Goal: Task Accomplishment & Management: Complete application form

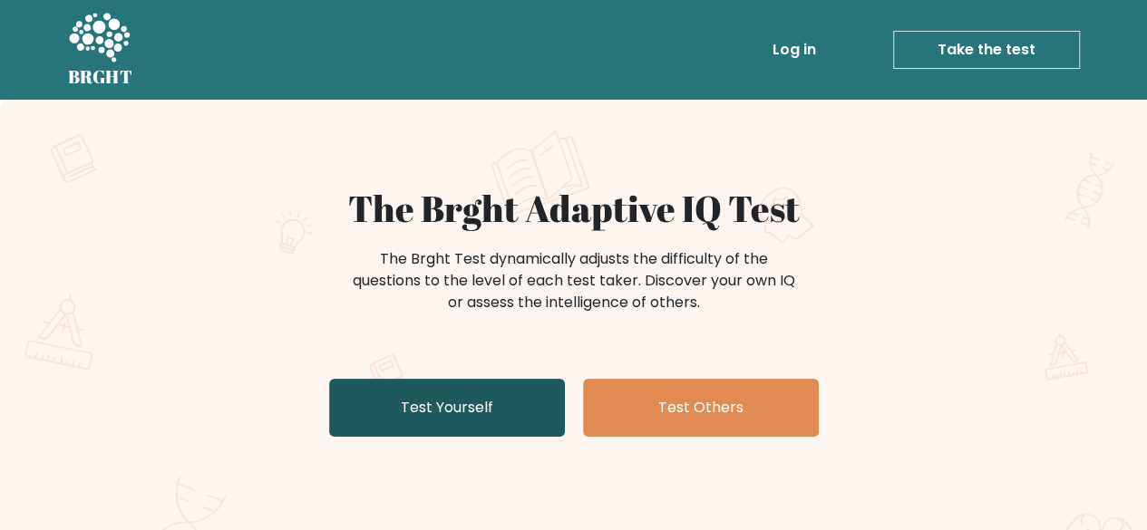
click at [512, 411] on link "Test Yourself" at bounding box center [447, 408] width 236 height 58
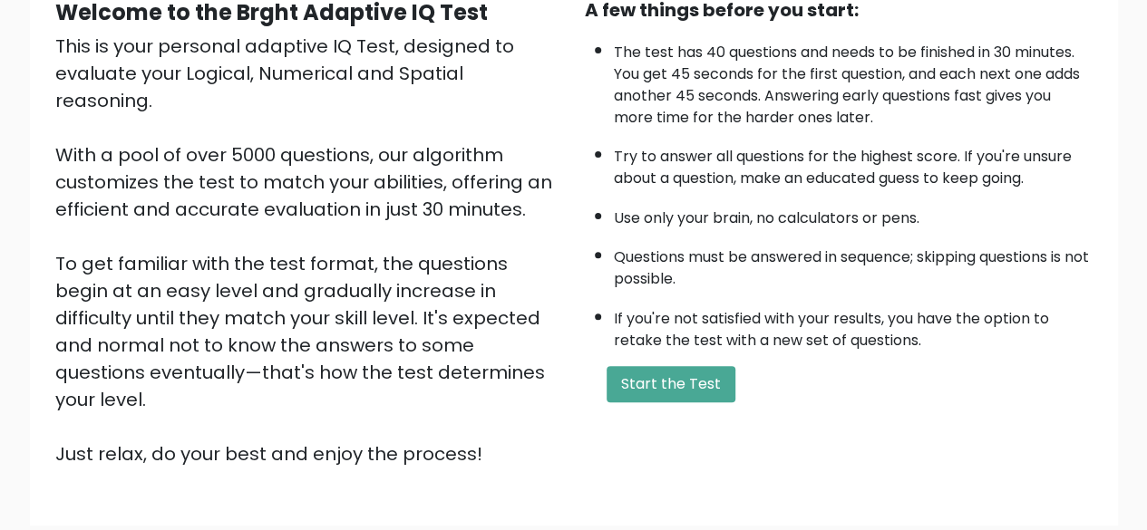
scroll to position [229, 0]
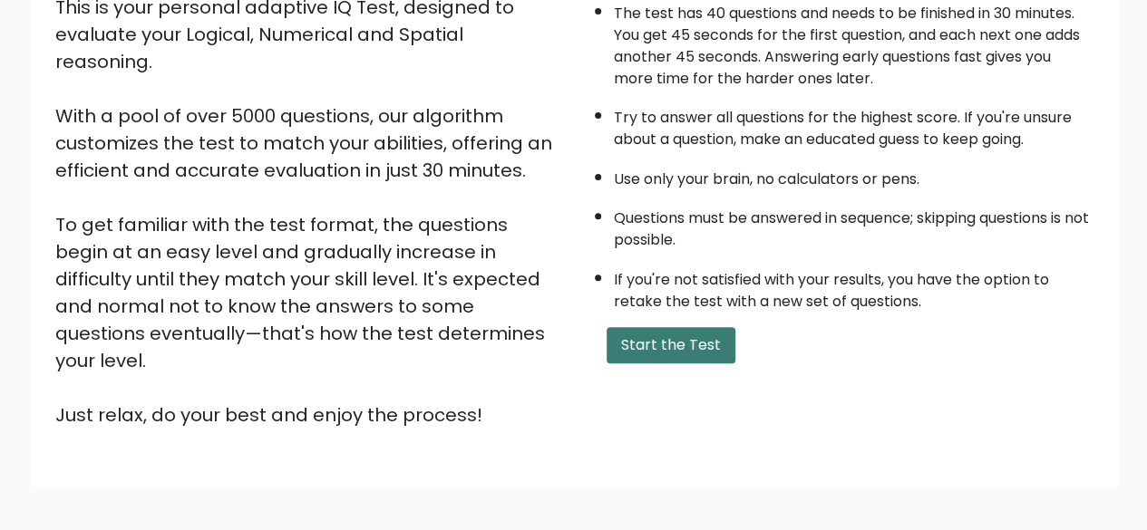
click at [684, 349] on button "Start the Test" at bounding box center [671, 345] width 129 height 36
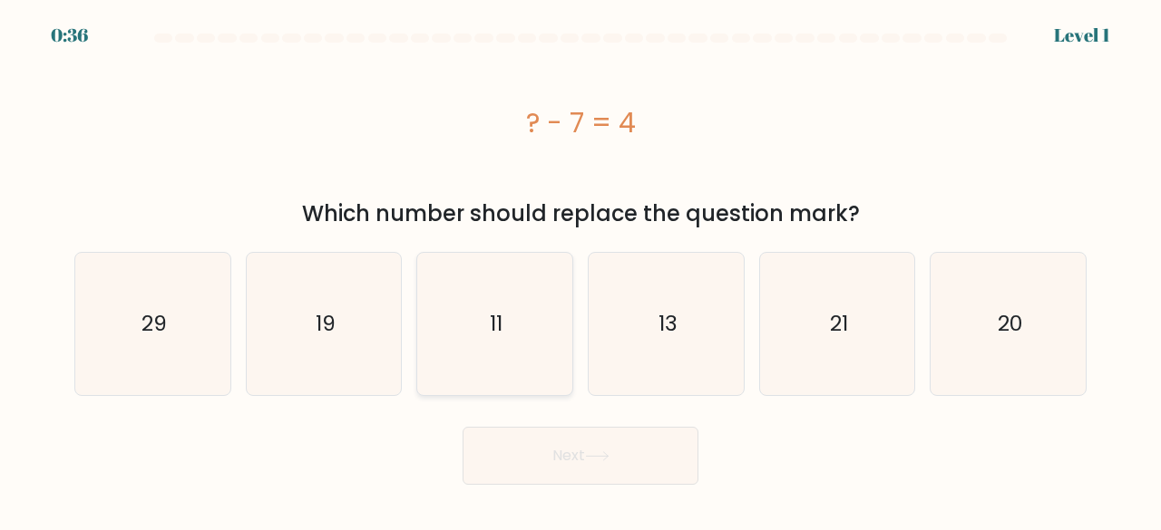
click at [511, 317] on icon "11" at bounding box center [494, 324] width 142 height 142
click at [580, 270] on input "c. 11" at bounding box center [580, 268] width 1 height 5
radio input "true"
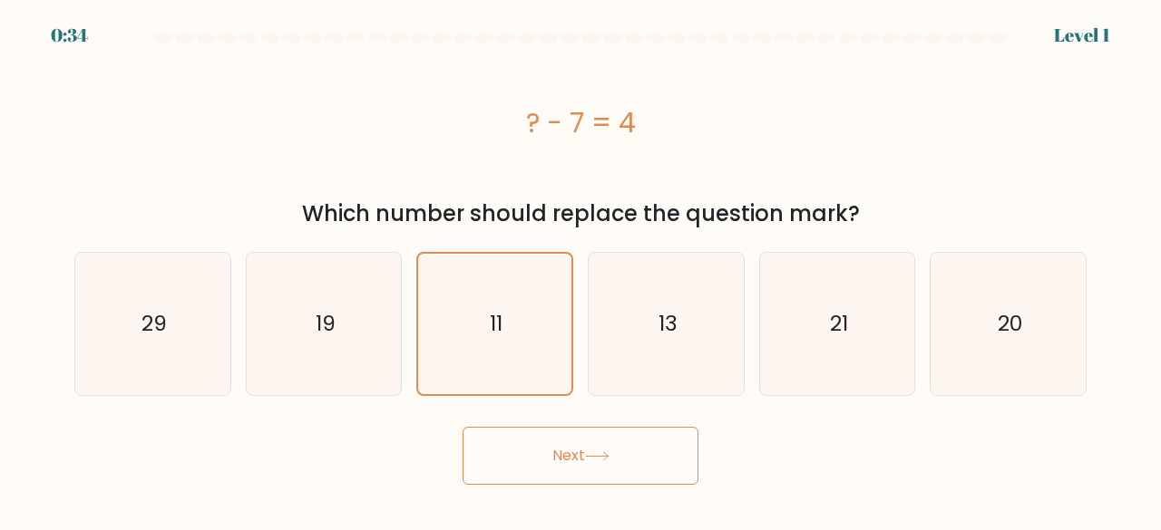
click at [586, 456] on button "Next" at bounding box center [580, 456] width 236 height 58
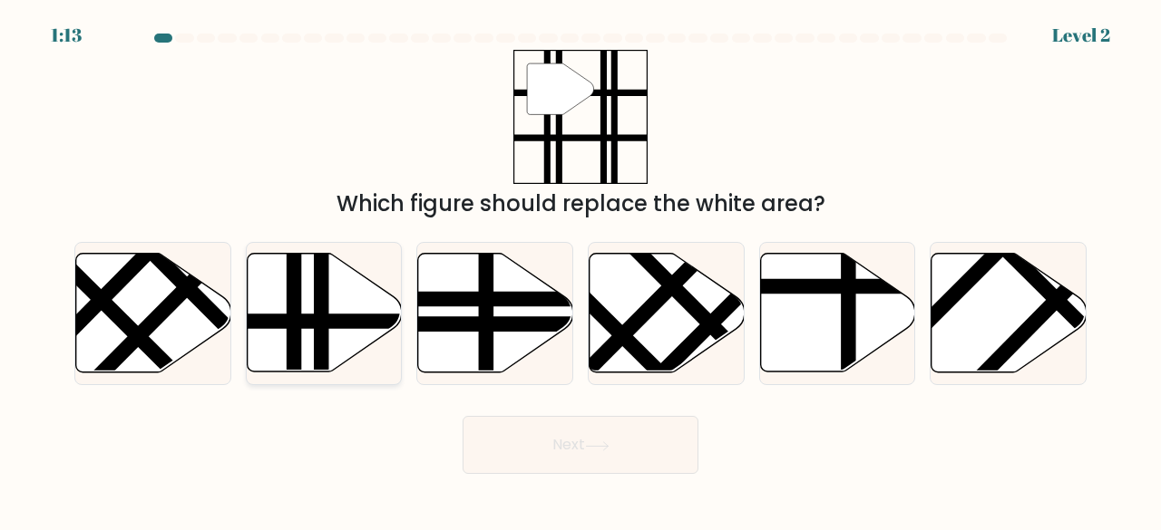
click at [366, 313] on icon at bounding box center [324, 313] width 155 height 119
click at [580, 270] on input "b." at bounding box center [580, 268] width 1 height 5
radio input "true"
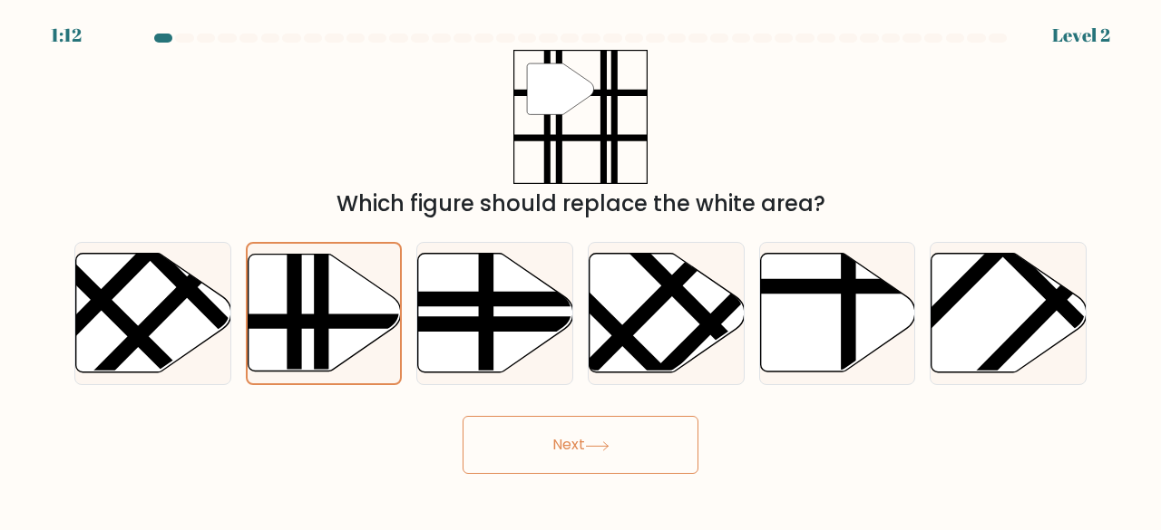
click at [520, 445] on button "Next" at bounding box center [580, 445] width 236 height 58
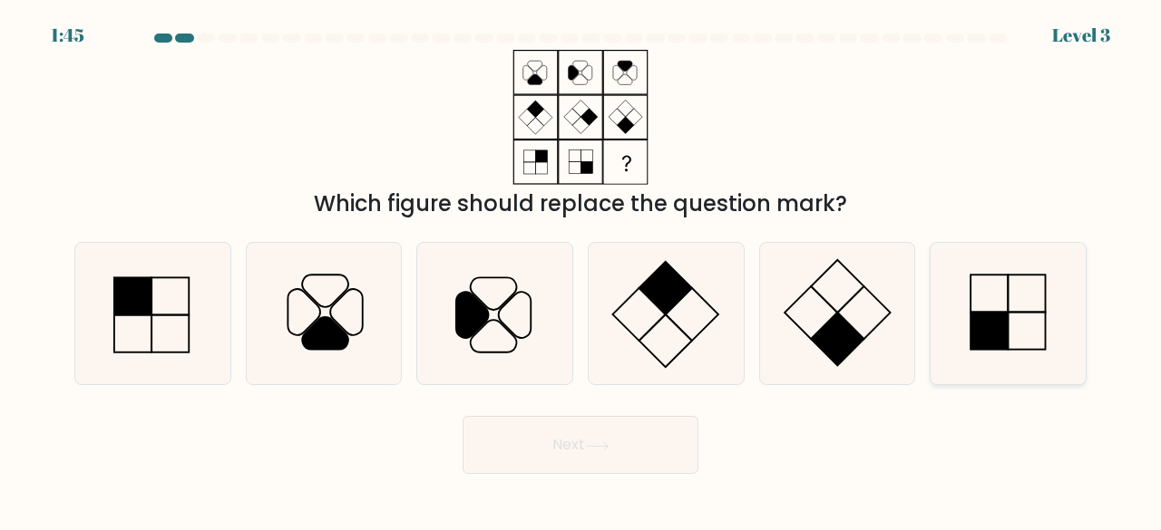
click at [989, 310] on icon at bounding box center [1008, 314] width 142 height 142
click at [581, 270] on input "f." at bounding box center [580, 268] width 1 height 5
radio input "true"
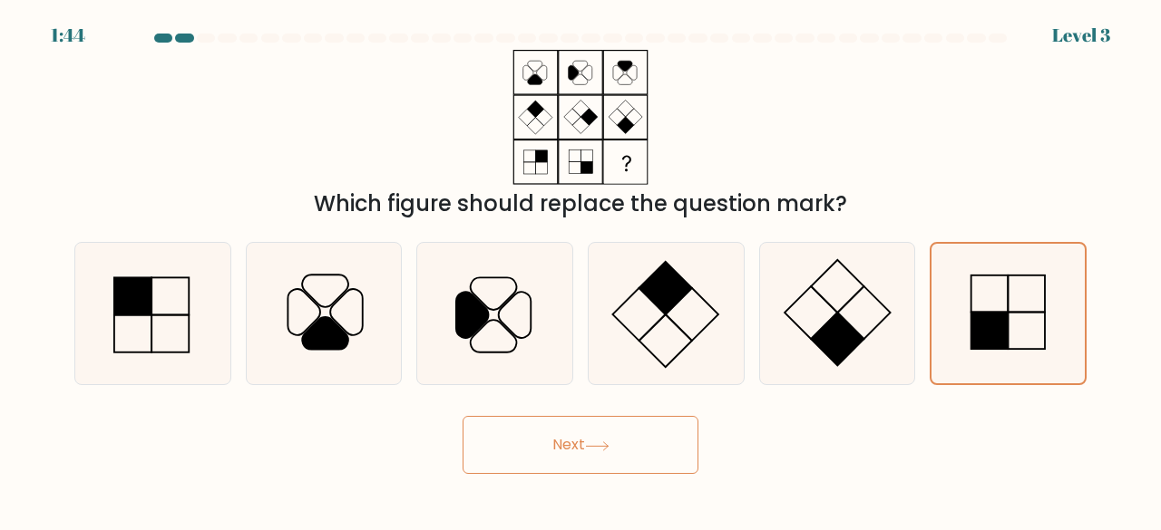
click at [661, 442] on button "Next" at bounding box center [580, 445] width 236 height 58
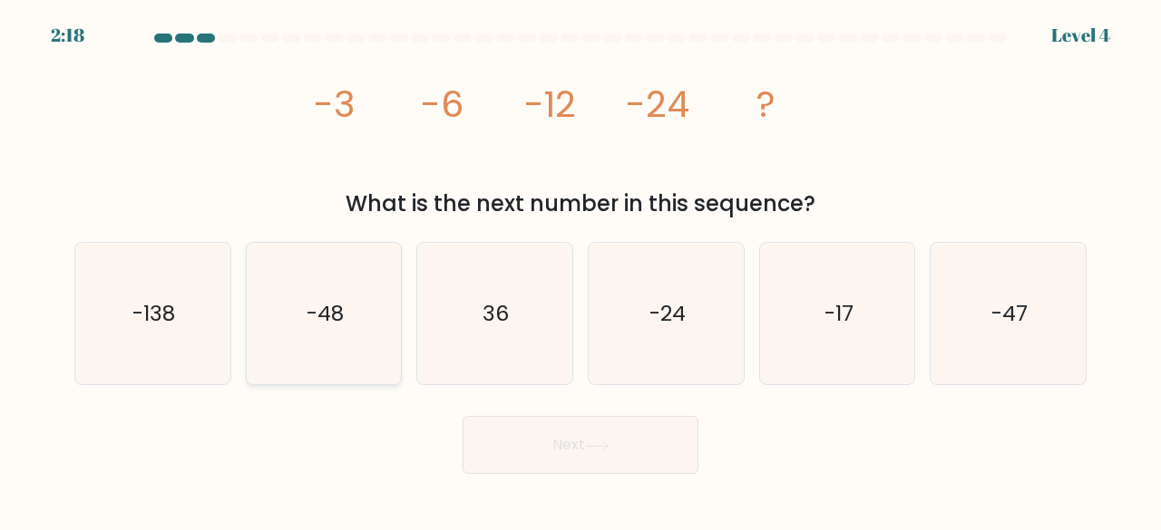
click at [365, 288] on icon "-48" at bounding box center [324, 314] width 142 height 142
click at [580, 270] on input "b. -48" at bounding box center [580, 268] width 1 height 5
radio input "true"
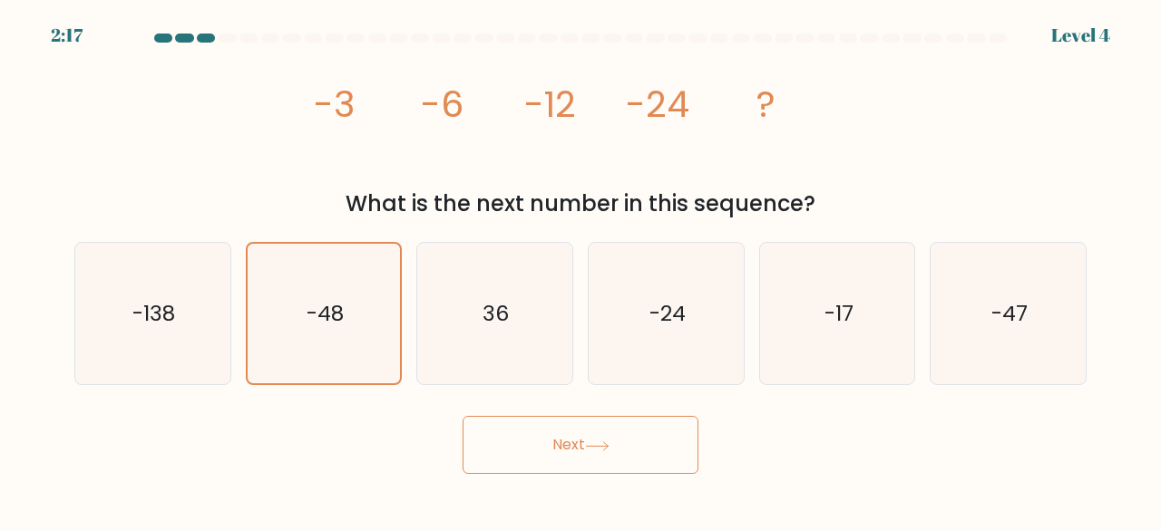
click at [539, 442] on button "Next" at bounding box center [580, 445] width 236 height 58
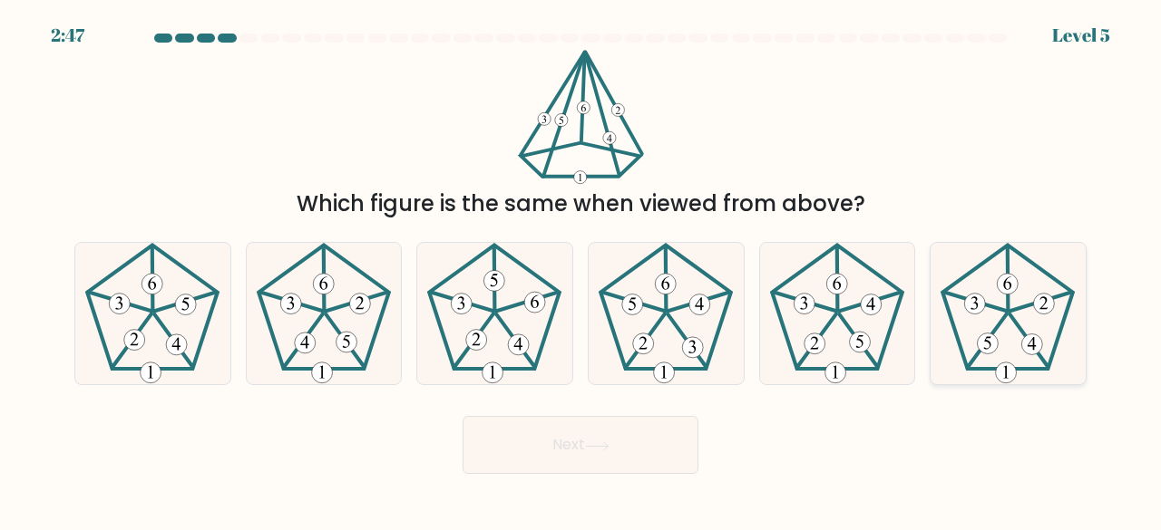
click at [999, 287] on 515 at bounding box center [1007, 284] width 21 height 21
click at [581, 270] on input "f." at bounding box center [580, 268] width 1 height 5
radio input "true"
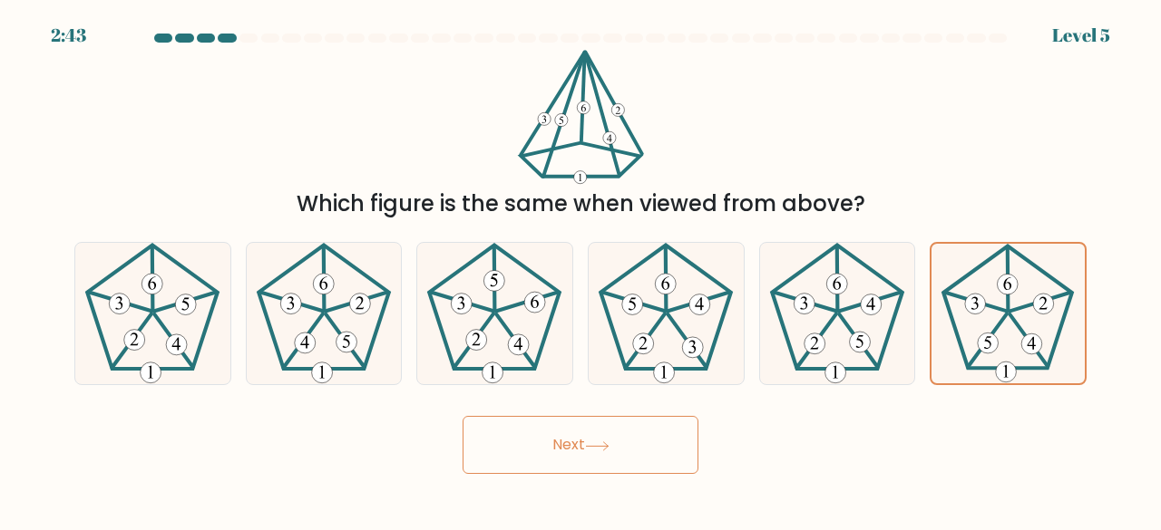
click at [661, 446] on button "Next" at bounding box center [580, 445] width 236 height 58
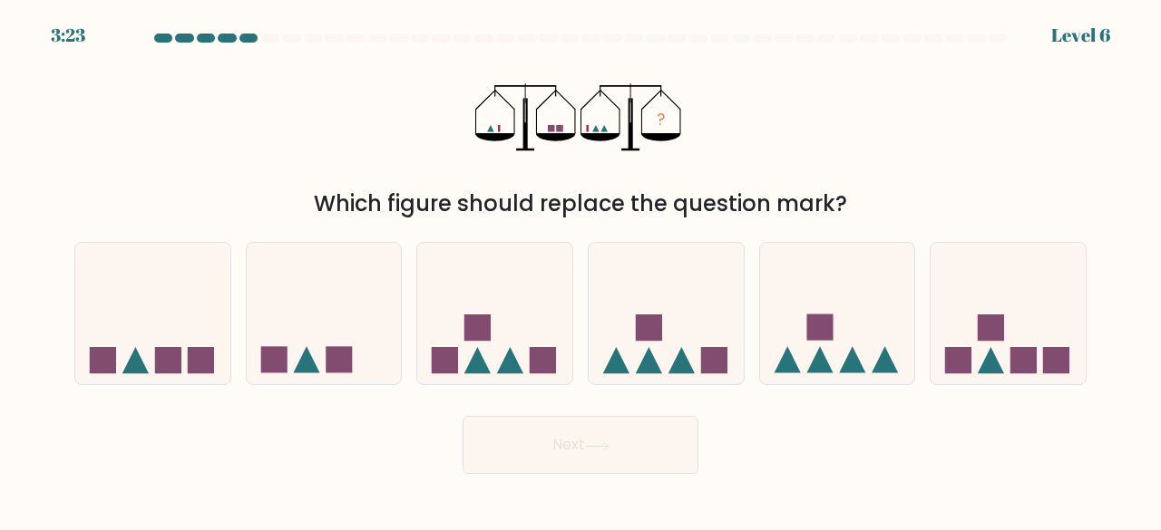
drag, startPoint x: 696, startPoint y: 213, endPoint x: 623, endPoint y: 186, distance: 78.3
click at [623, 186] on div "? Which figure should replace the question mark?" at bounding box center [580, 135] width 1034 height 170
click at [698, 142] on div "? Which figure should replace the question mark?" at bounding box center [580, 135] width 1034 height 170
click at [364, 289] on icon at bounding box center [324, 313] width 155 height 128
click at [580, 270] on input "b." at bounding box center [580, 268] width 1 height 5
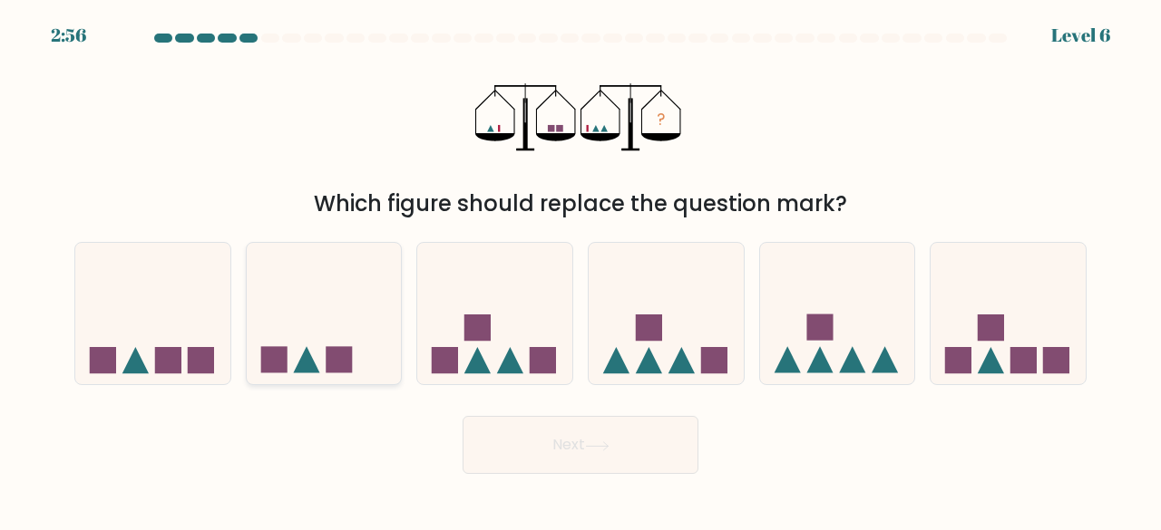
radio input "true"
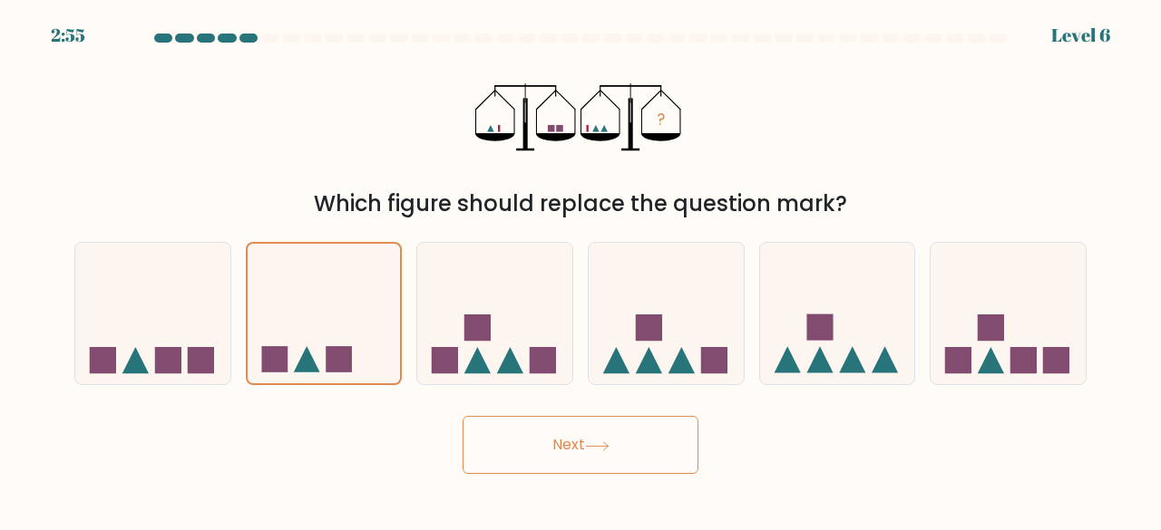
click at [580, 444] on button "Next" at bounding box center [580, 445] width 236 height 58
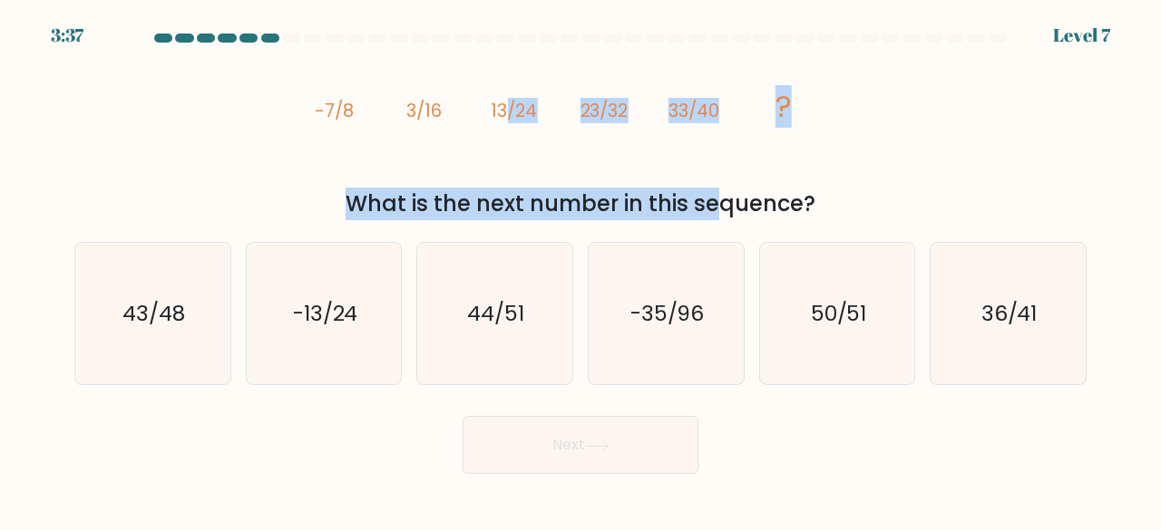
drag, startPoint x: 504, startPoint y: 166, endPoint x: 572, endPoint y: 195, distance: 73.9
click at [572, 195] on div "image/svg+xml -7/8 3/16 13/24 23/32 33/40 ? What is the next number in this seq…" at bounding box center [580, 135] width 1034 height 170
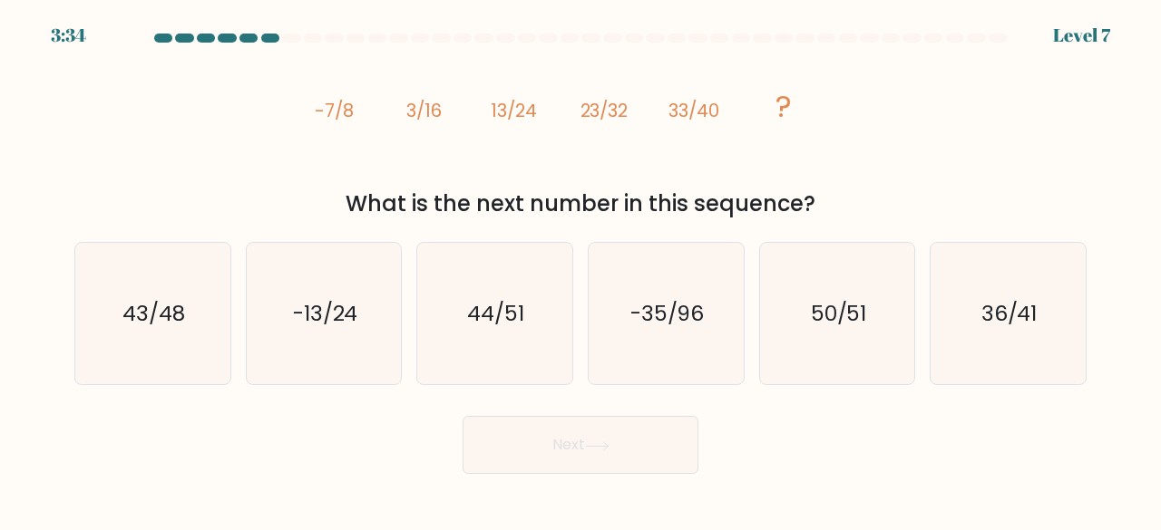
click at [452, 179] on icon "image/svg+xml -7/8 3/16 13/24 23/32 33/40 ?" at bounding box center [580, 117] width 539 height 135
click at [187, 321] on icon "43/48" at bounding box center [153, 314] width 142 height 142
click at [580, 270] on input "a. 43/48" at bounding box center [580, 268] width 1 height 5
radio input "true"
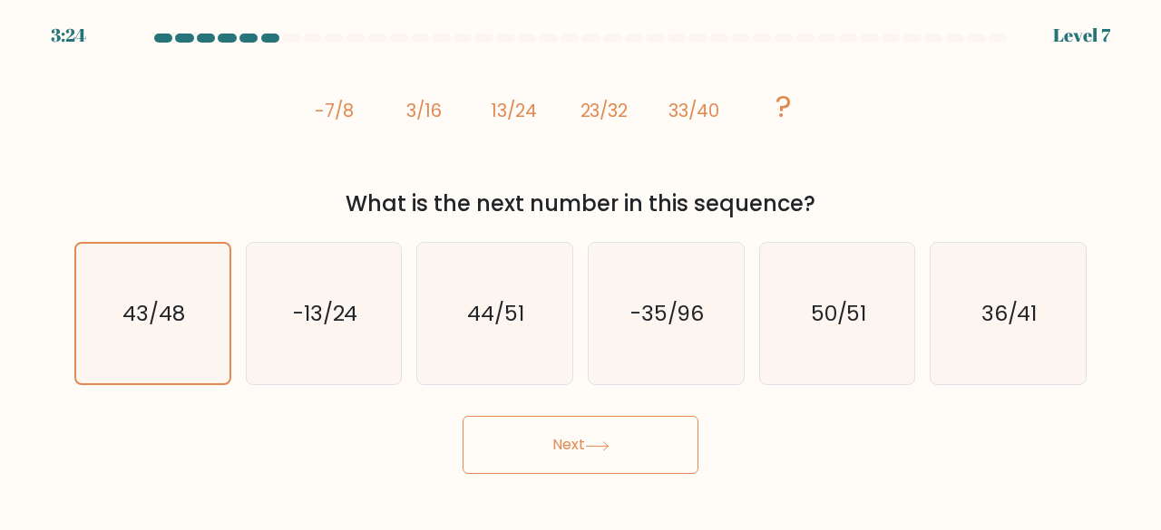
click at [523, 462] on button "Next" at bounding box center [580, 445] width 236 height 58
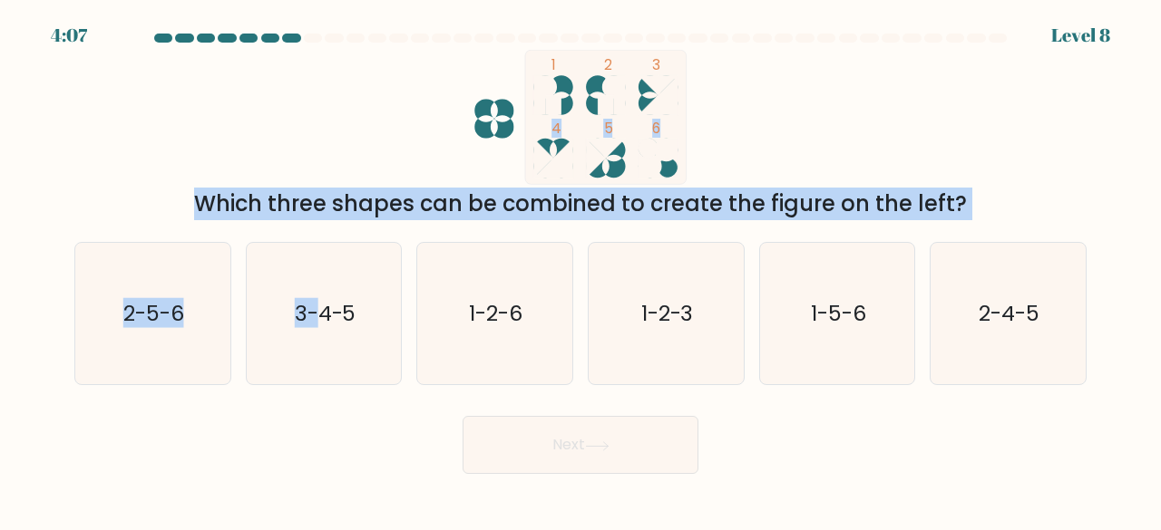
drag, startPoint x: 314, startPoint y: 222, endPoint x: 390, endPoint y: 166, distance: 94.7
click at [390, 166] on form at bounding box center [580, 254] width 1161 height 441
click at [341, 104] on icon "1 2 3 4 5 6" at bounding box center [580, 117] width 488 height 135
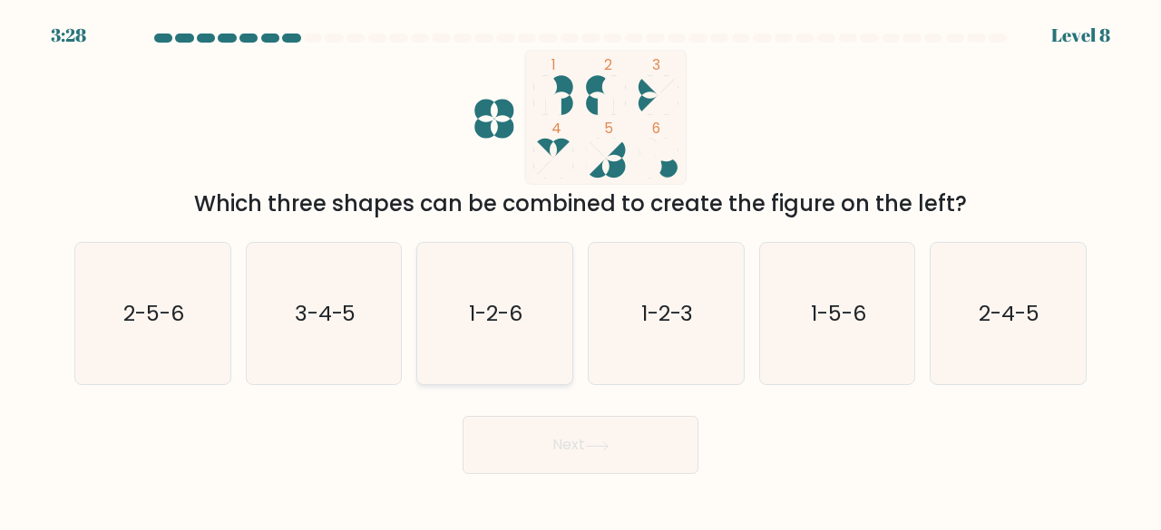
click at [526, 306] on icon "1-2-6" at bounding box center [494, 314] width 142 height 142
click at [580, 270] on input "c. 1-2-6" at bounding box center [580, 268] width 1 height 5
radio input "true"
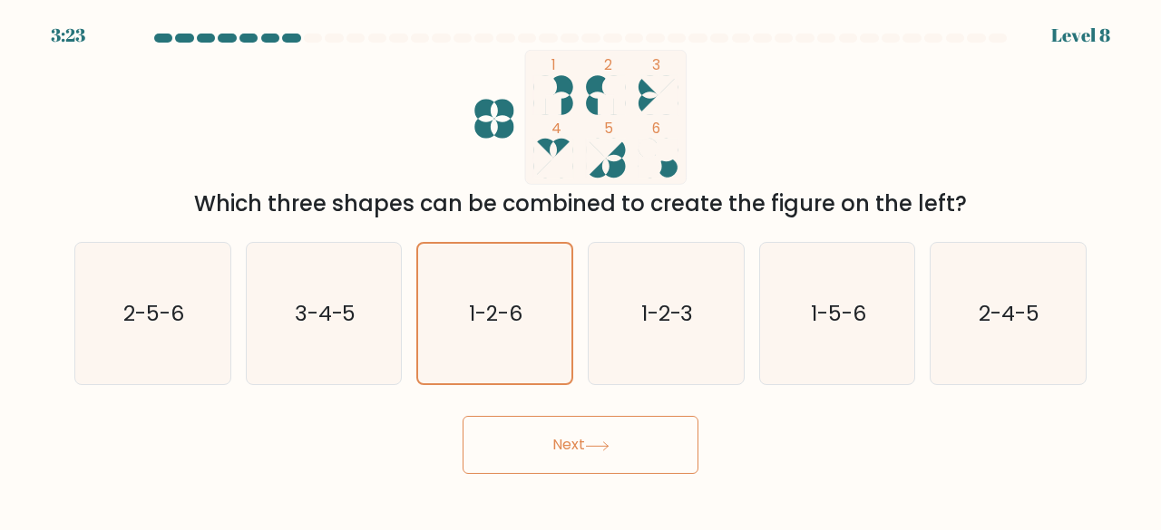
click at [566, 474] on body "3:23 Level 8" at bounding box center [580, 265] width 1161 height 530
click at [588, 445] on button "Next" at bounding box center [580, 445] width 236 height 58
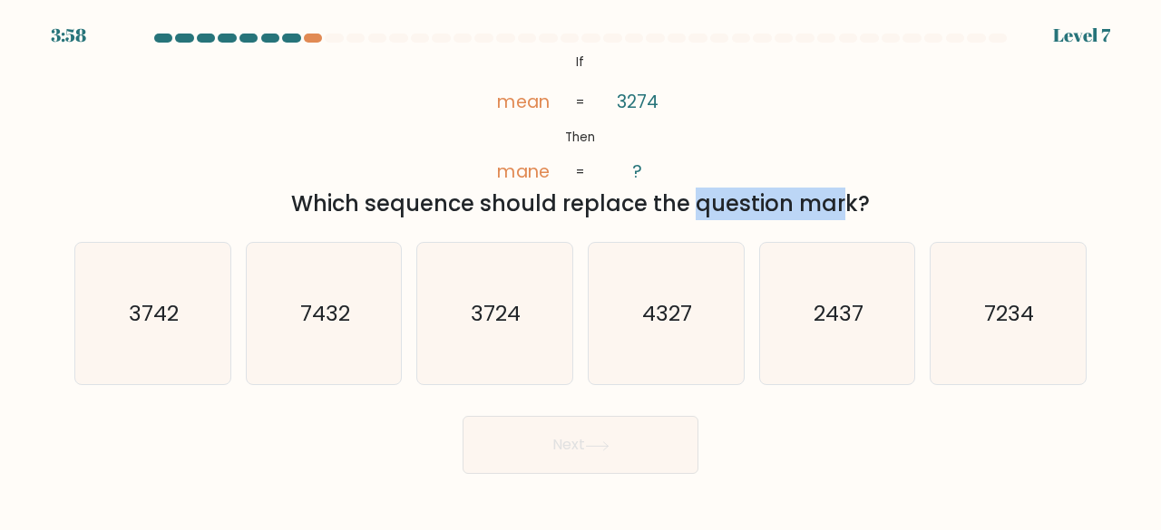
drag, startPoint x: 541, startPoint y: 208, endPoint x: 676, endPoint y: 188, distance: 136.6
click at [676, 188] on div "Which sequence should replace the question mark?" at bounding box center [580, 204] width 990 height 33
click at [696, 166] on div "@import url('[URL][DOMAIN_NAME]); If Then mean mane 3274 ? = = Which sequence s…" at bounding box center [580, 135] width 1034 height 170
drag, startPoint x: 177, startPoint y: 290, endPoint x: 156, endPoint y: 362, distance: 74.6
click at [156, 362] on icon "3742" at bounding box center [153, 314] width 142 height 142
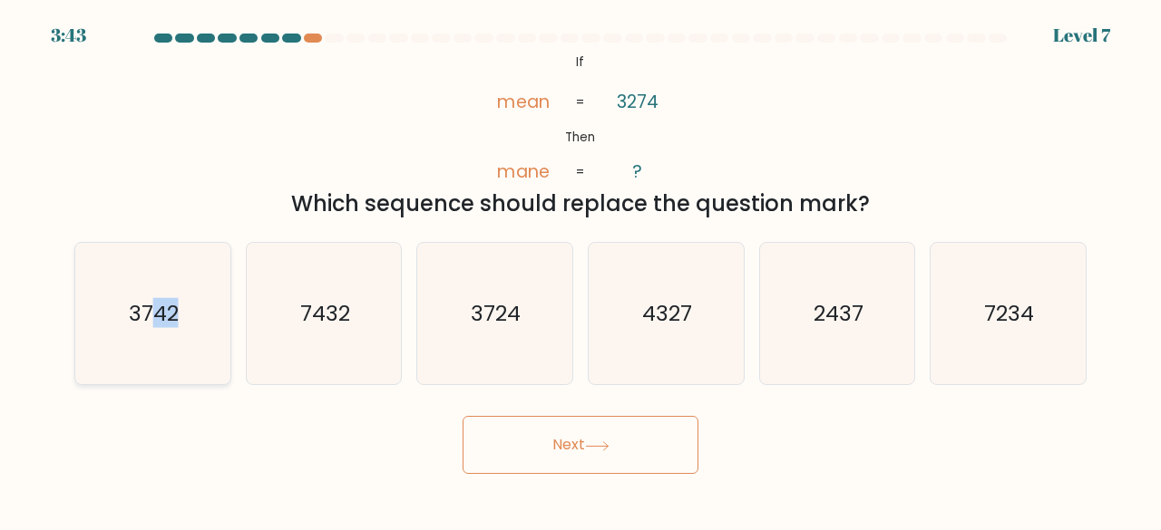
click at [156, 362] on icon "3742" at bounding box center [153, 314] width 142 height 142
click at [580, 270] on input "a. 3742" at bounding box center [580, 268] width 1 height 5
radio input "true"
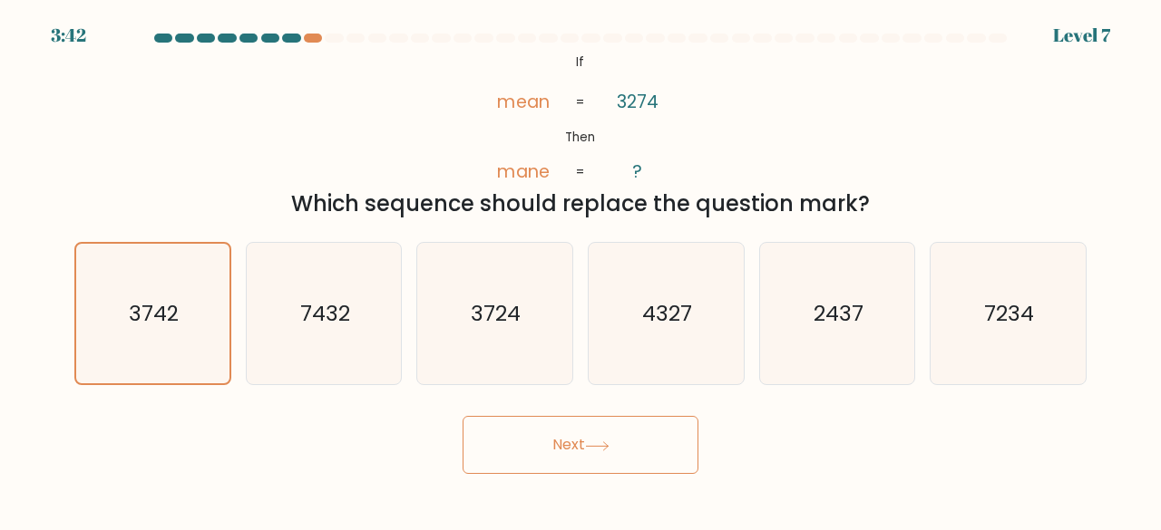
click at [522, 470] on button "Next" at bounding box center [580, 445] width 236 height 58
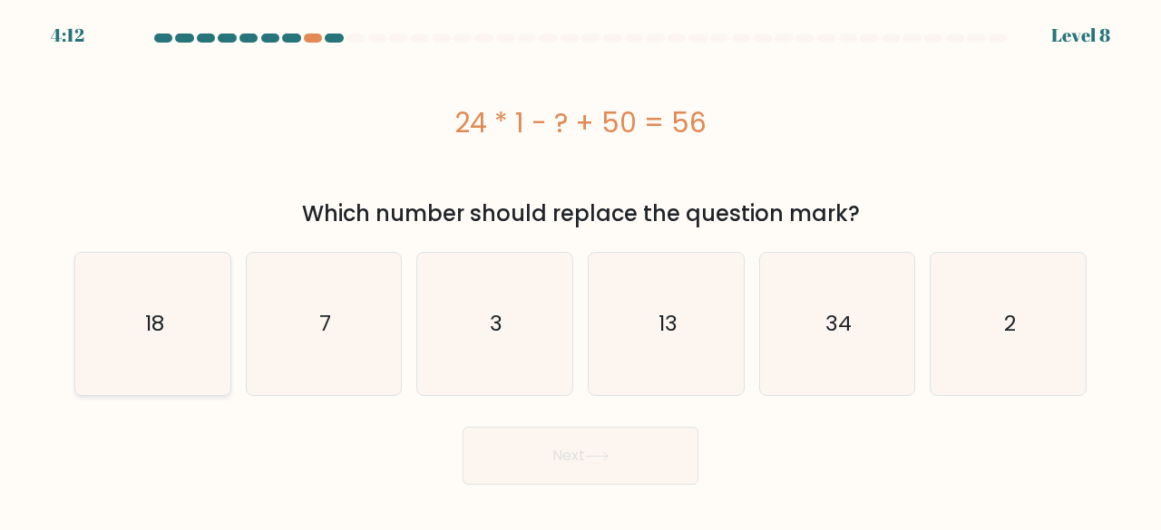
click at [172, 274] on icon "18" at bounding box center [153, 324] width 142 height 142
click at [580, 270] on input "a. 18" at bounding box center [580, 268] width 1 height 5
radio input "true"
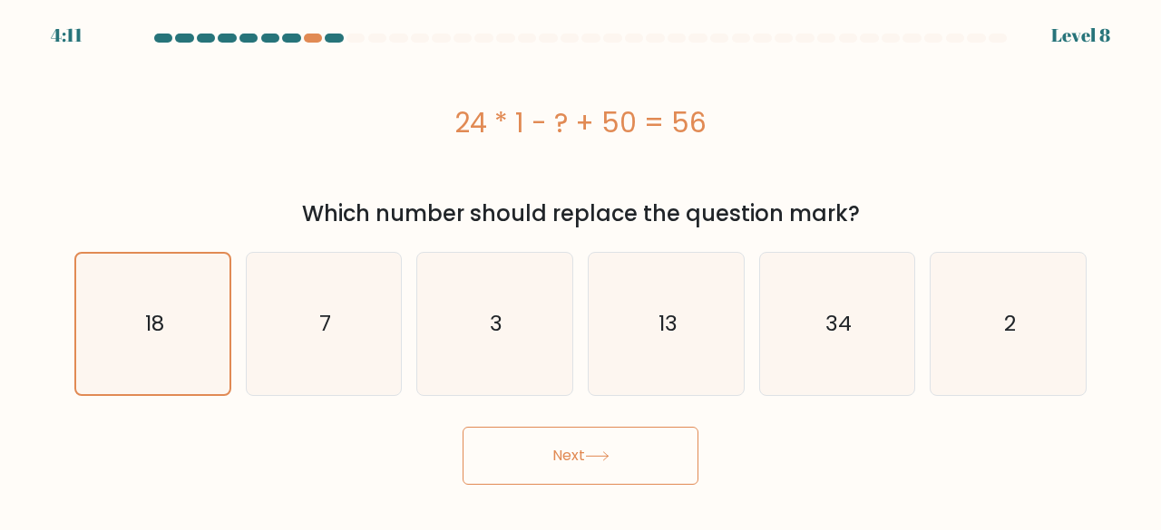
click at [520, 442] on button "Next" at bounding box center [580, 456] width 236 height 58
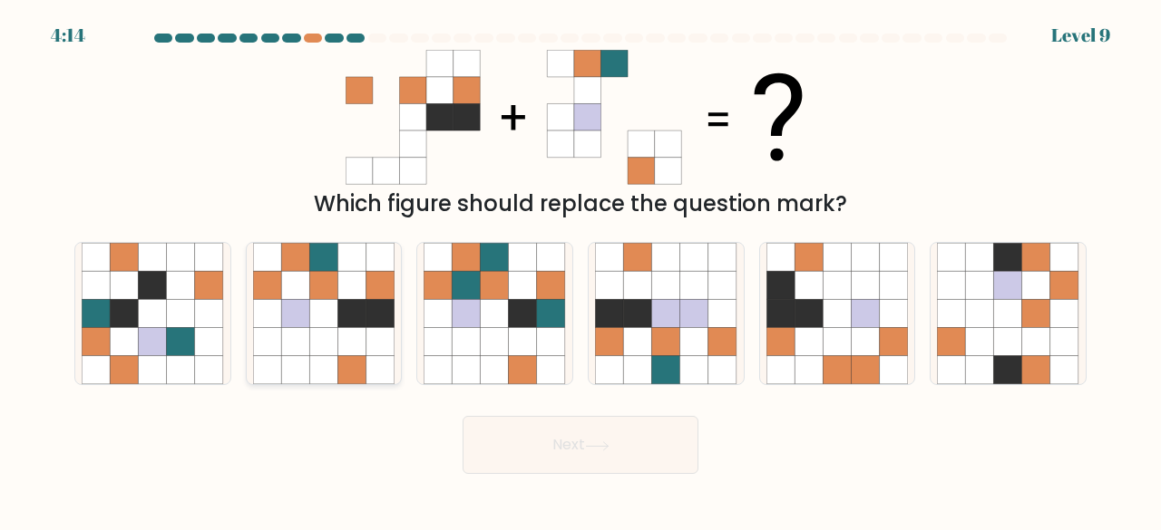
click at [366, 299] on icon at bounding box center [380, 285] width 28 height 28
click at [580, 270] on input "b." at bounding box center [580, 268] width 1 height 5
radio input "true"
click at [605, 447] on icon at bounding box center [597, 447] width 24 height 10
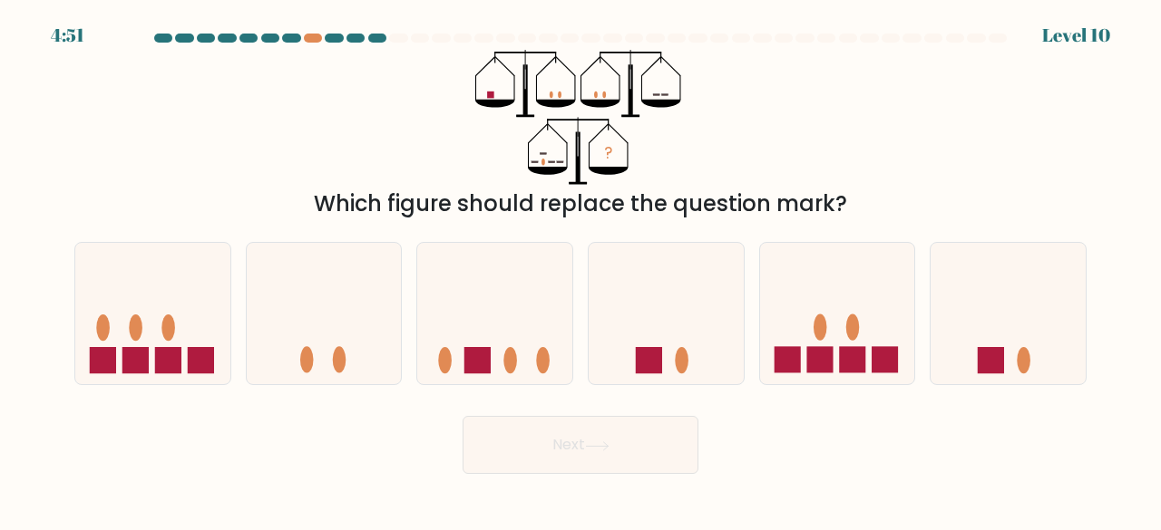
drag, startPoint x: 684, startPoint y: 205, endPoint x: 596, endPoint y: 188, distance: 89.6
click at [596, 188] on div "Which figure should replace the question mark?" at bounding box center [580, 204] width 990 height 33
click at [535, 295] on icon at bounding box center [494, 313] width 155 height 128
click at [580, 270] on input "c." at bounding box center [580, 268] width 1 height 5
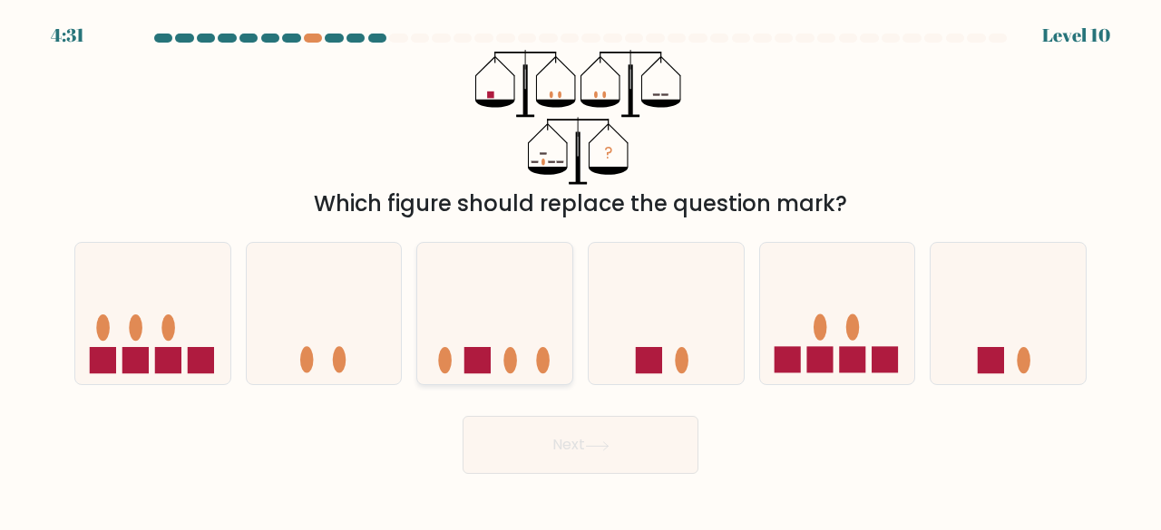
radio input "true"
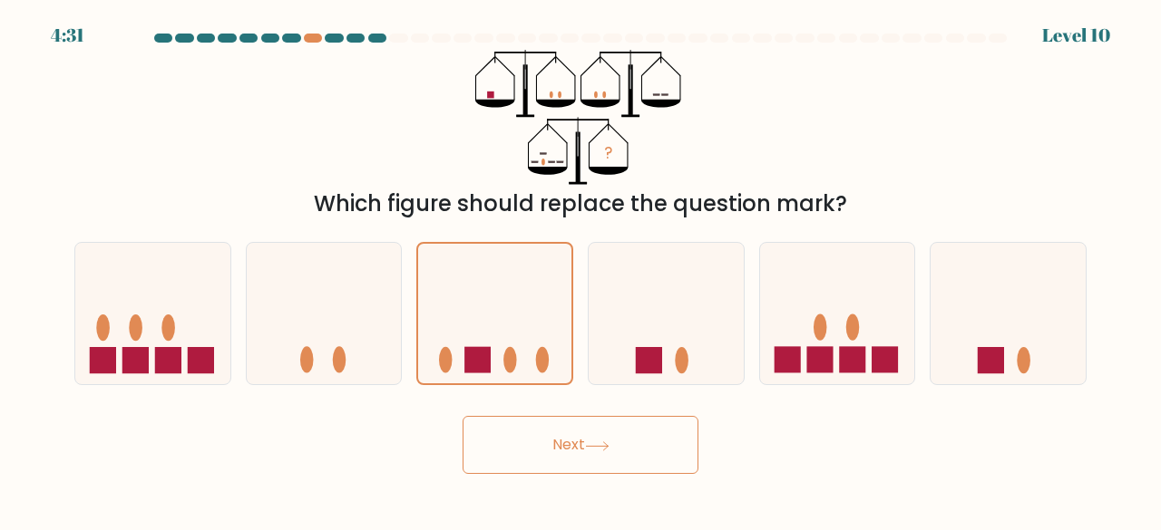
click at [603, 454] on button "Next" at bounding box center [580, 445] width 236 height 58
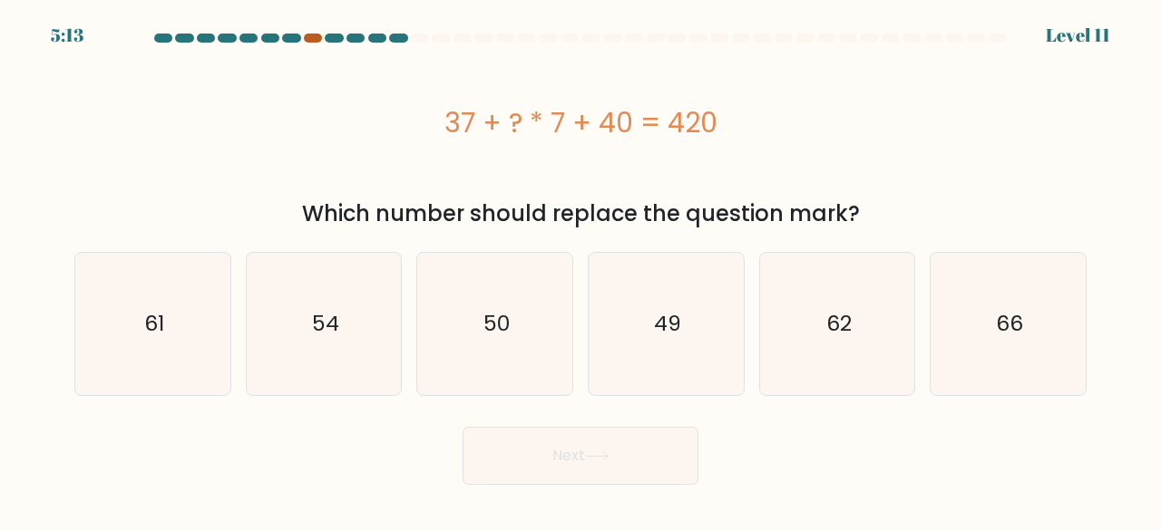
click at [308, 41] on div at bounding box center [313, 38] width 18 height 9
click at [398, 38] on div at bounding box center [398, 38] width 18 height 9
drag, startPoint x: 478, startPoint y: 121, endPoint x: 516, endPoint y: 121, distance: 38.1
click at [516, 121] on div "37 + ? * 7 + 40 = 420" at bounding box center [580, 122] width 1012 height 41
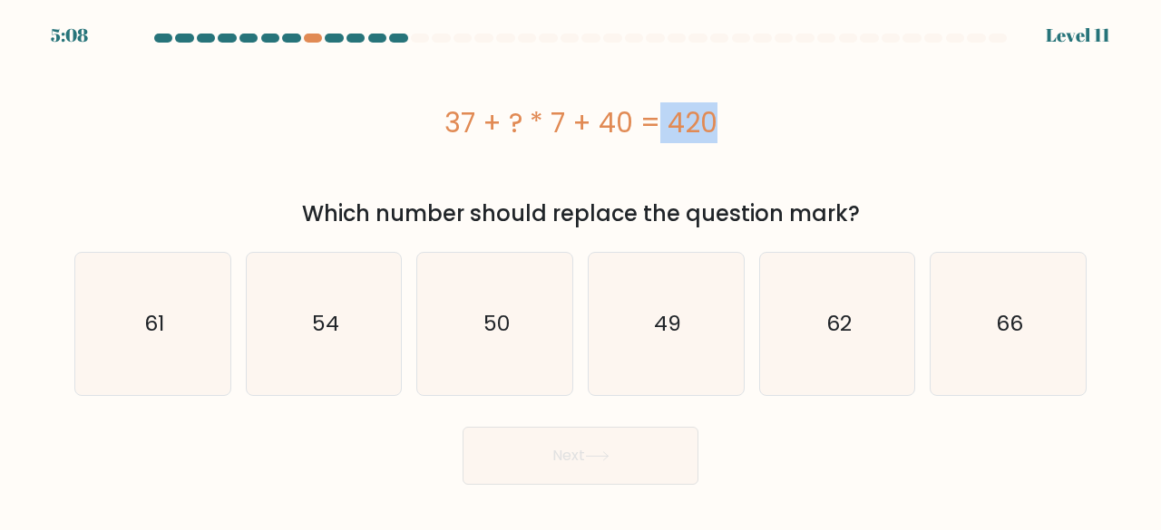
drag, startPoint x: 539, startPoint y: 121, endPoint x: 590, endPoint y: 113, distance: 52.2
click at [590, 113] on div "37 + ? * 7 + 40 = 420" at bounding box center [580, 122] width 1012 height 41
drag, startPoint x: 606, startPoint y: 119, endPoint x: 630, endPoint y: 110, distance: 26.1
click at [630, 110] on div "37 + ? * 7 + 40 = 420" at bounding box center [580, 122] width 1012 height 41
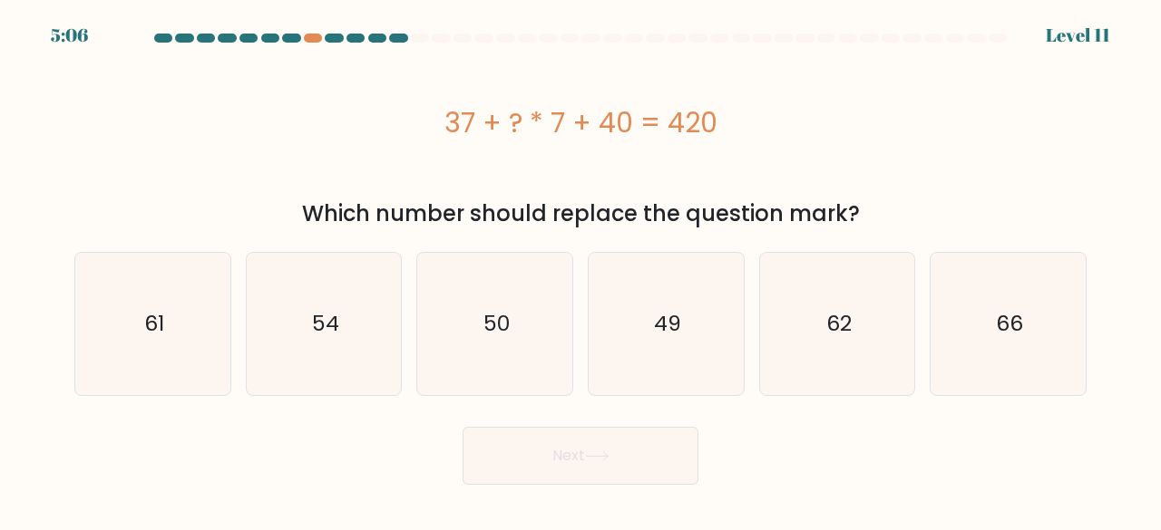
click at [630, 110] on div "37 + ? * 7 + 40 = 420" at bounding box center [580, 122] width 1012 height 41
click at [640, 308] on icon "49" at bounding box center [666, 324] width 142 height 142
click at [581, 270] on input "d. 49" at bounding box center [580, 268] width 1 height 5
radio input "true"
click at [535, 475] on button "Next" at bounding box center [580, 456] width 236 height 58
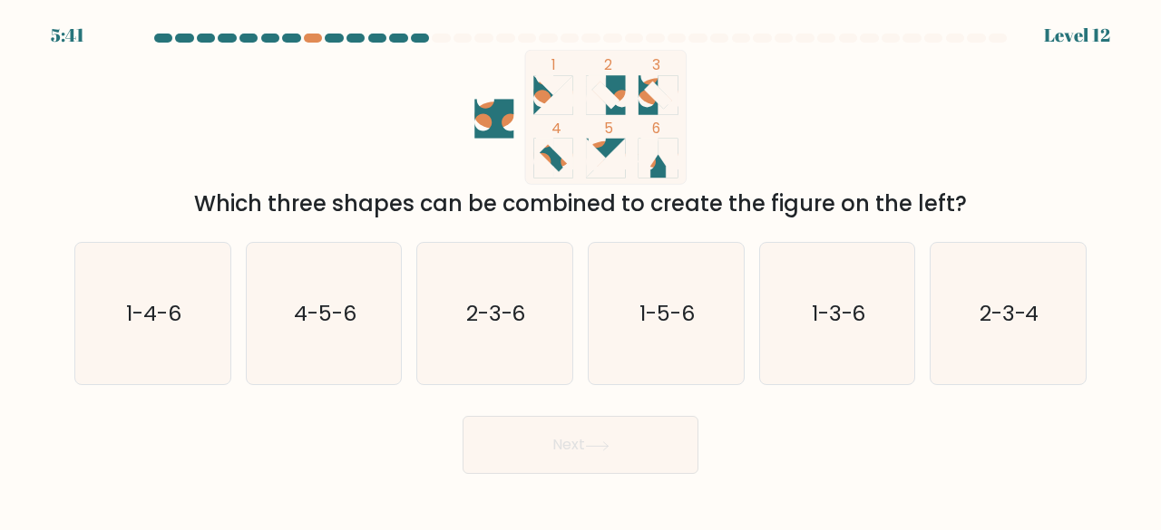
drag, startPoint x: 486, startPoint y: 141, endPoint x: 802, endPoint y: 156, distance: 315.9
click at [802, 156] on icon "1 2 3 4 5 6" at bounding box center [580, 117] width 488 height 135
click at [748, 175] on icon "1 2 3 4 5 6" at bounding box center [580, 117] width 488 height 135
drag, startPoint x: 661, startPoint y: 113, endPoint x: 637, endPoint y: 102, distance: 26.0
click at [637, 102] on icon "1 2 3 4 5 6" at bounding box center [580, 117] width 488 height 135
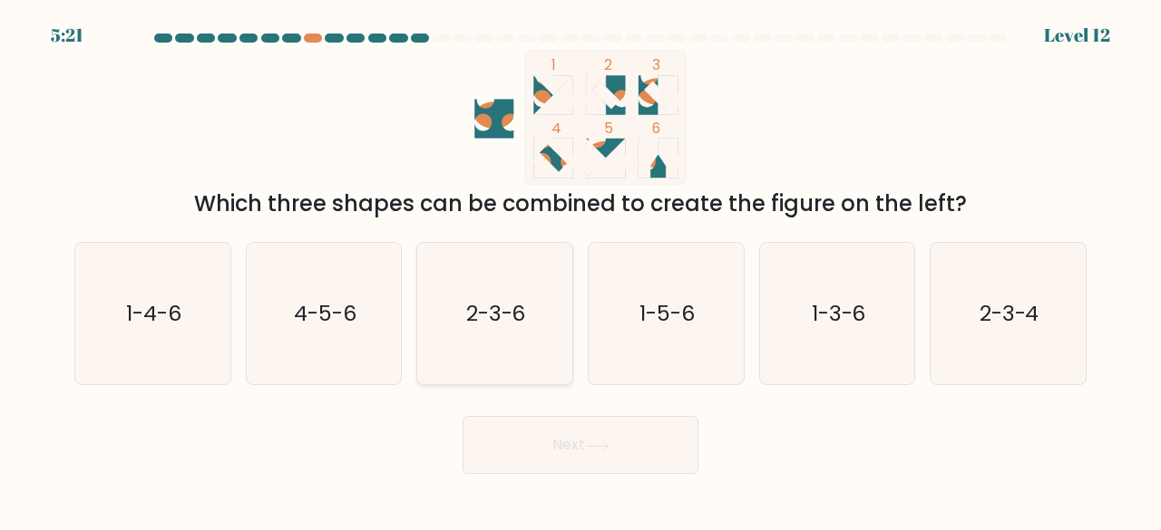
click at [525, 307] on text "2-3-6" at bounding box center [496, 313] width 60 height 30
click at [580, 270] on input "c. 2-3-6" at bounding box center [580, 268] width 1 height 5
radio input "true"
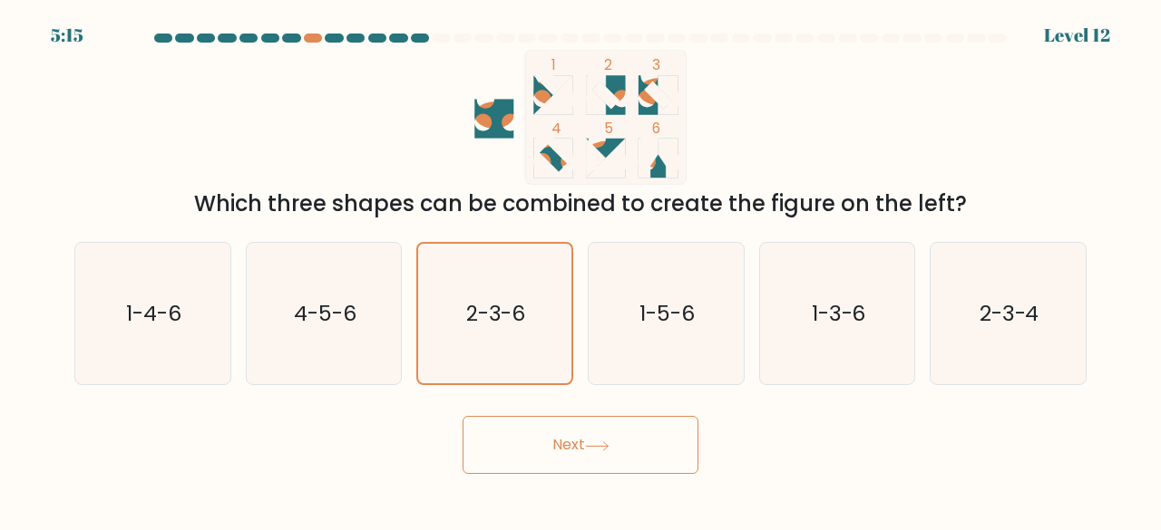
click at [614, 461] on button "Next" at bounding box center [580, 445] width 236 height 58
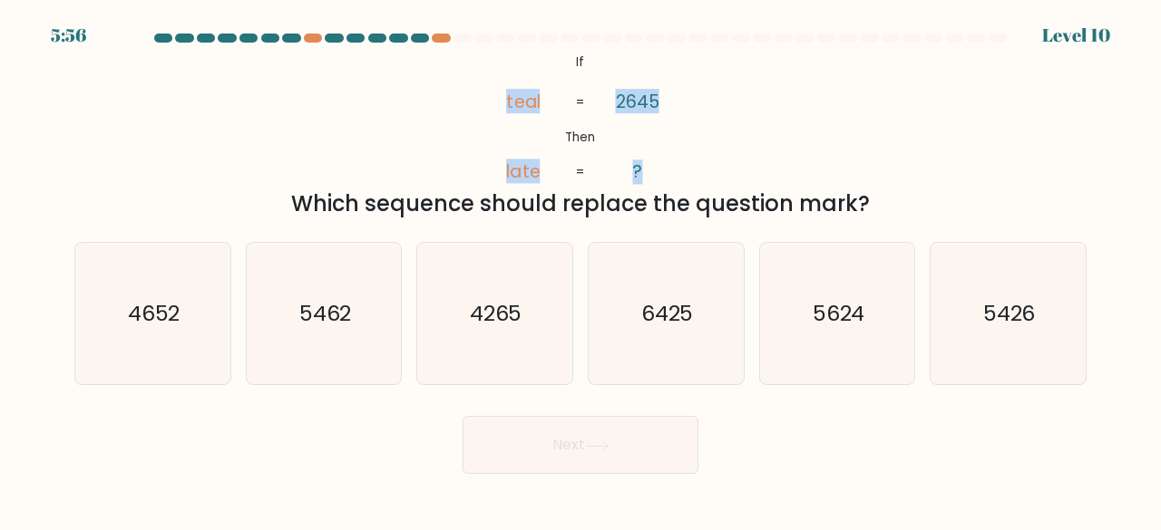
drag, startPoint x: 503, startPoint y: 128, endPoint x: 562, endPoint y: 112, distance: 61.2
click at [562, 112] on icon "@import url('[URL][DOMAIN_NAME]); If Then teal late 2645 ? = =" at bounding box center [580, 117] width 219 height 135
click at [986, 309] on text "5426" at bounding box center [1009, 313] width 53 height 30
click at [581, 270] on input "f. 5426" at bounding box center [580, 268] width 1 height 5
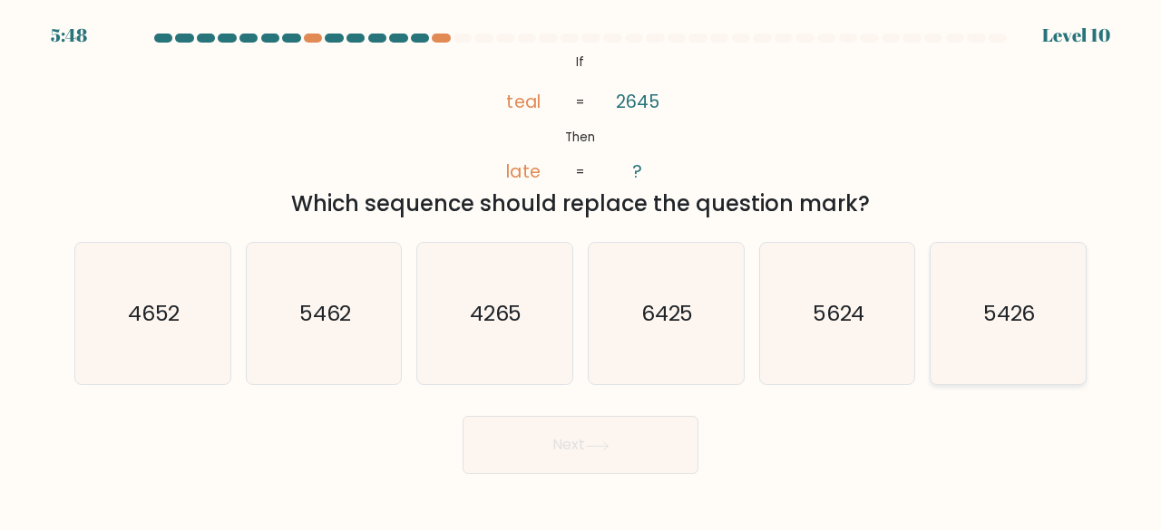
radio input "true"
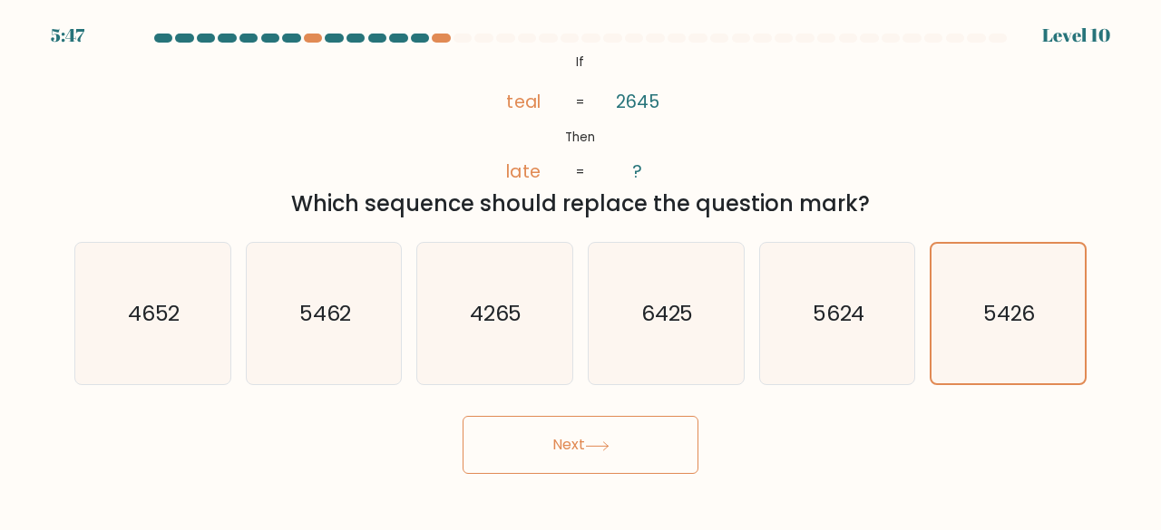
click at [647, 467] on button "Next" at bounding box center [580, 445] width 236 height 58
